Goal: Transaction & Acquisition: Purchase product/service

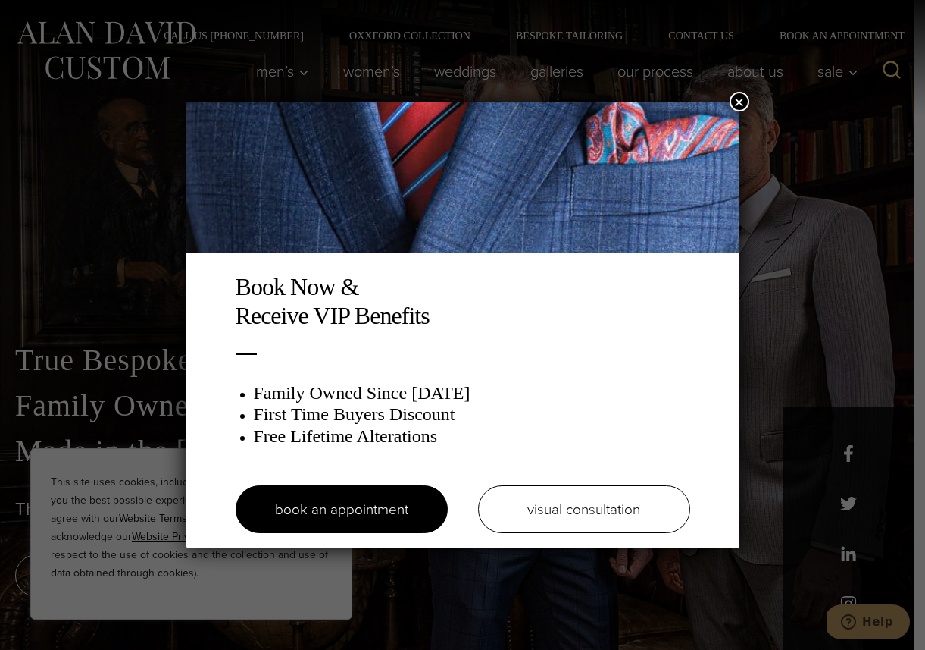
click at [740, 95] on button "×" at bounding box center [740, 102] width 20 height 20
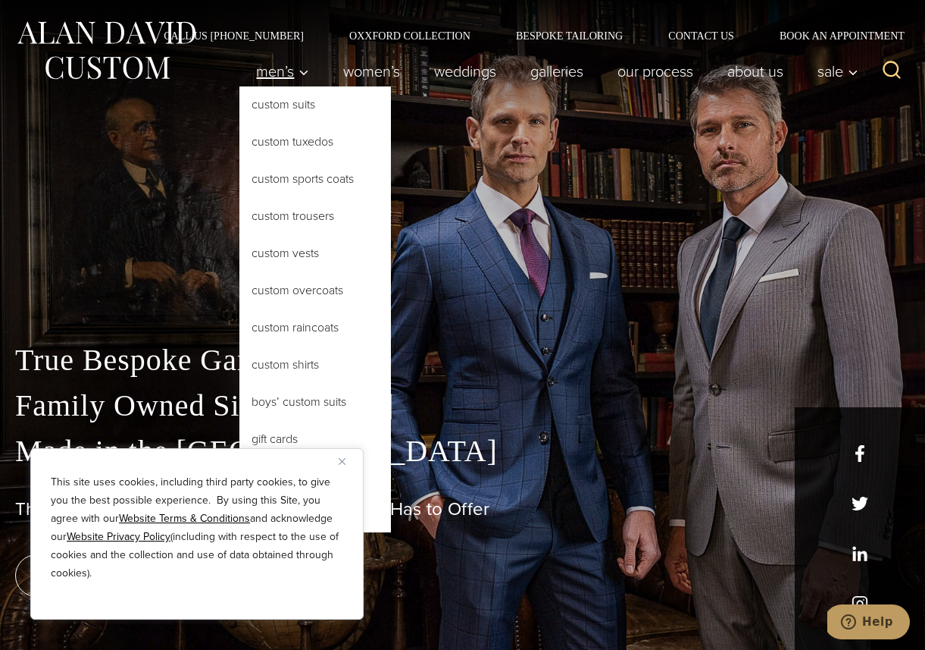
click at [280, 65] on span "Men’s" at bounding box center [282, 71] width 53 height 15
click at [321, 144] on link "Custom Tuxedos" at bounding box center [315, 142] width 152 height 36
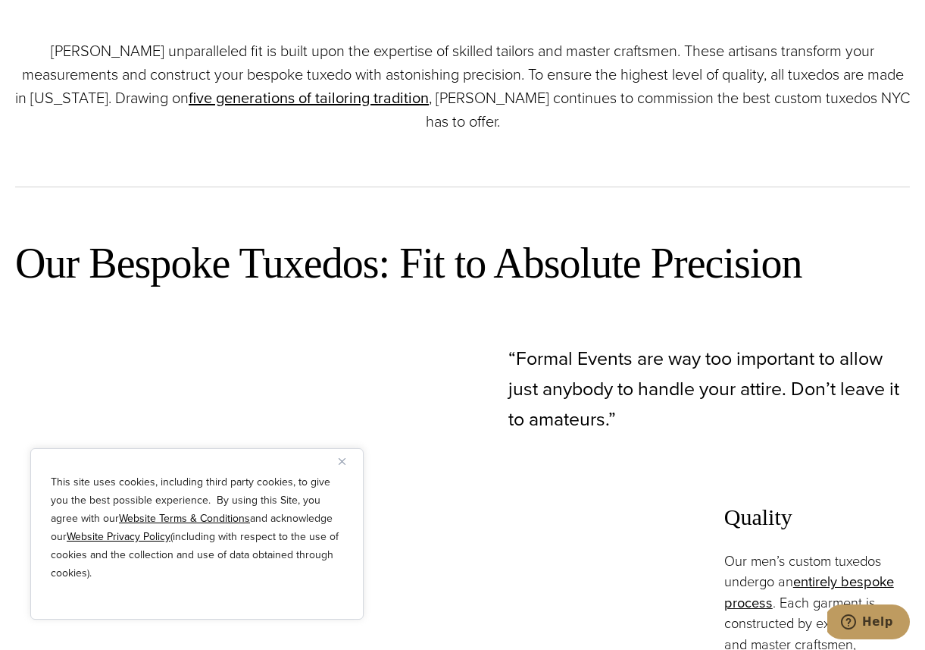
scroll to position [576, 0]
